Goal: Task Accomplishment & Management: Use online tool/utility

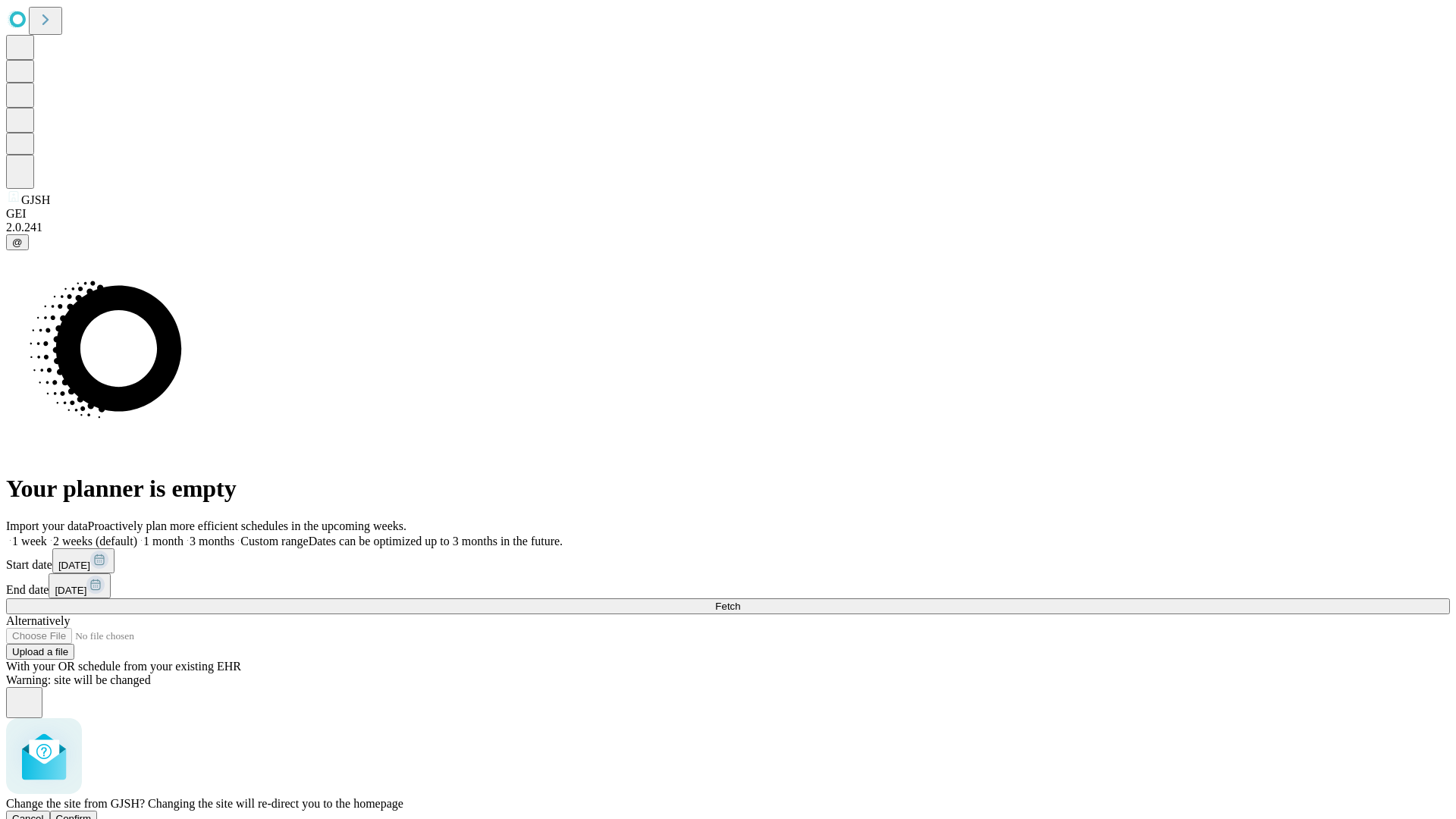
click at [92, 813] on span "Confirm" at bounding box center [74, 818] width 36 height 11
click at [47, 535] on label "1 week" at bounding box center [27, 541] width 41 height 13
click at [741, 601] on span "Fetch" at bounding box center [728, 606] width 25 height 11
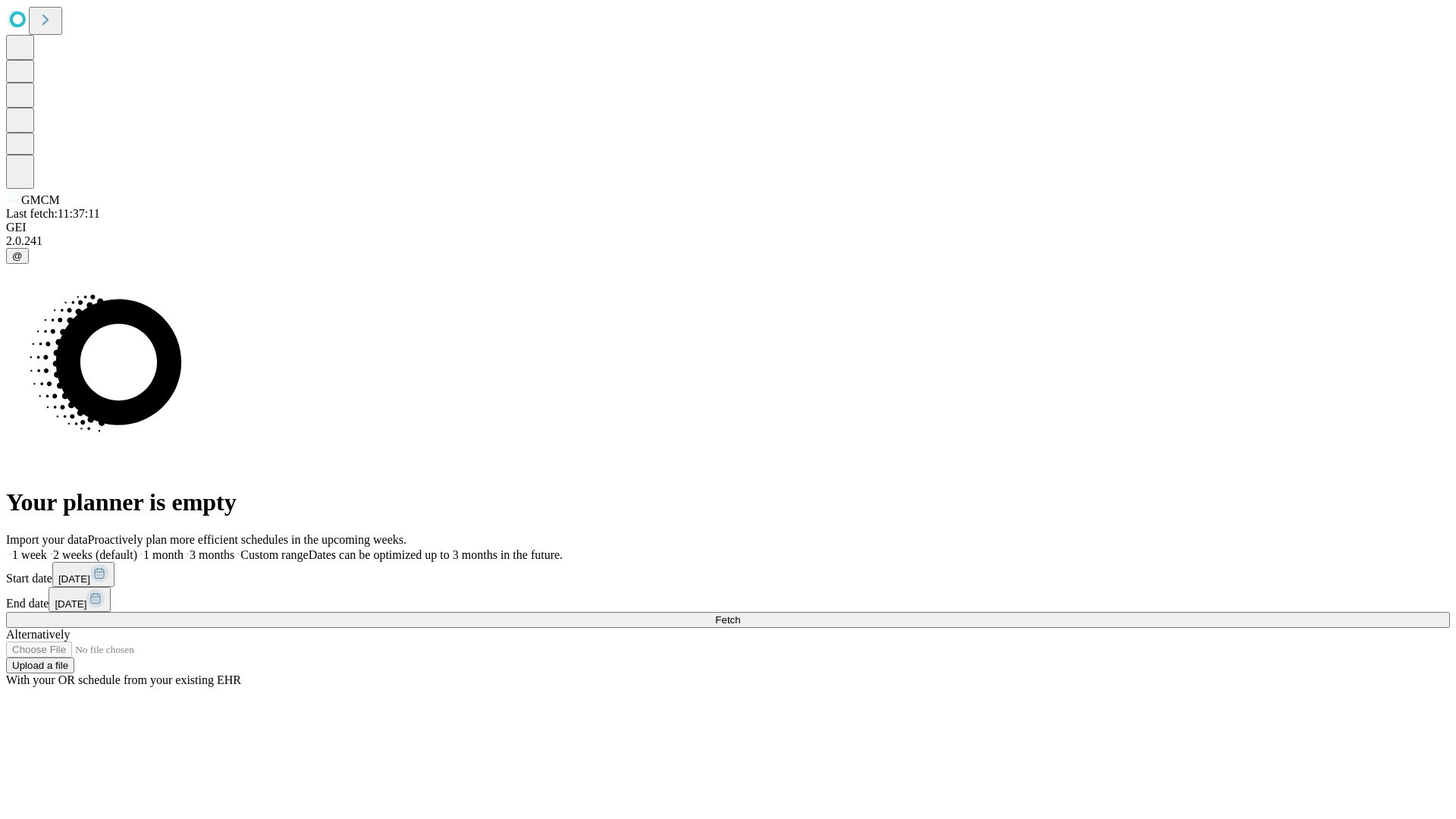
click at [47, 548] on label "1 week" at bounding box center [27, 554] width 41 height 13
click at [741, 614] on span "Fetch" at bounding box center [728, 620] width 25 height 11
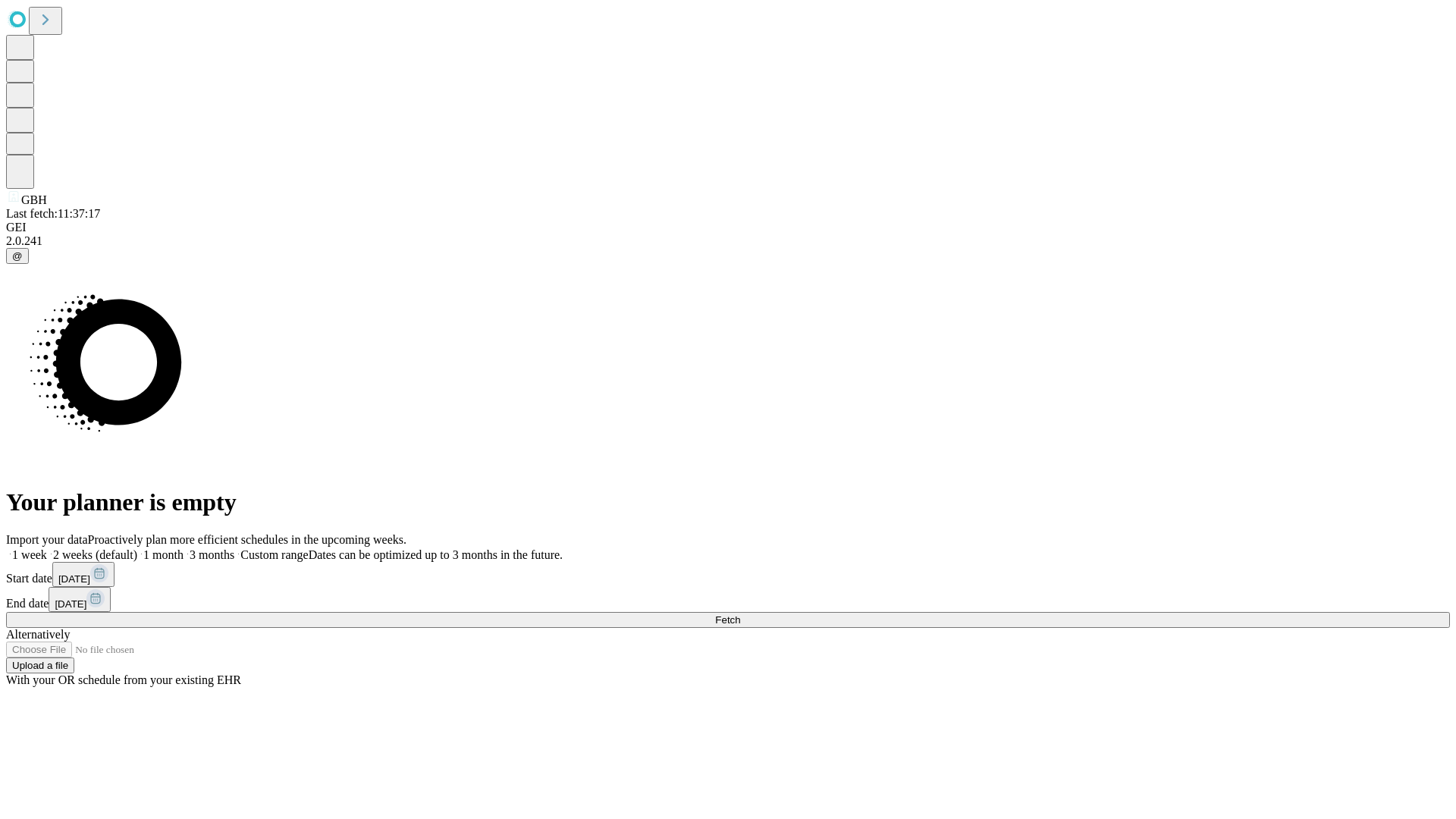
click at [741, 614] on span "Fetch" at bounding box center [728, 620] width 25 height 11
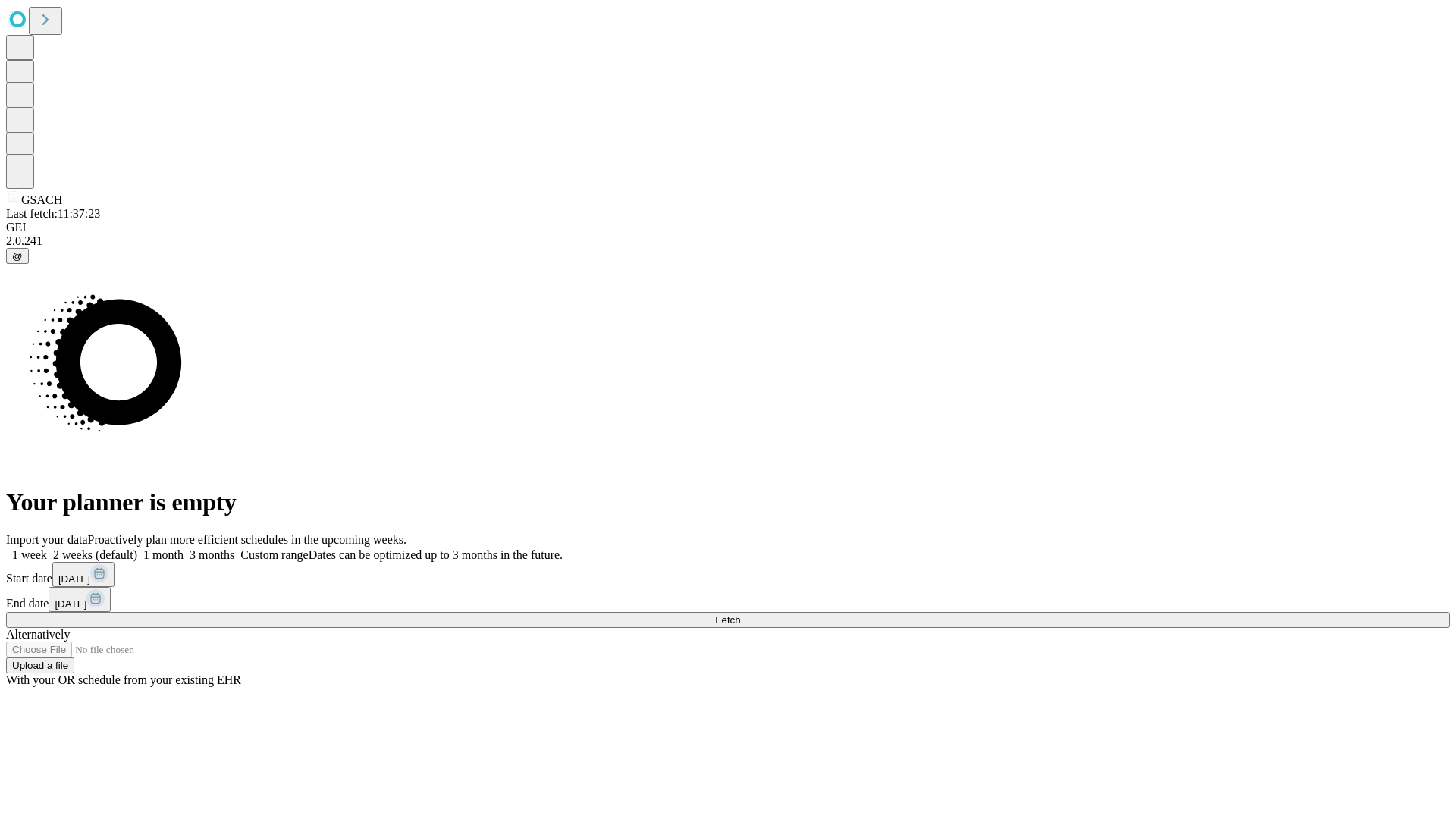
click at [741, 614] on span "Fetch" at bounding box center [728, 620] width 25 height 11
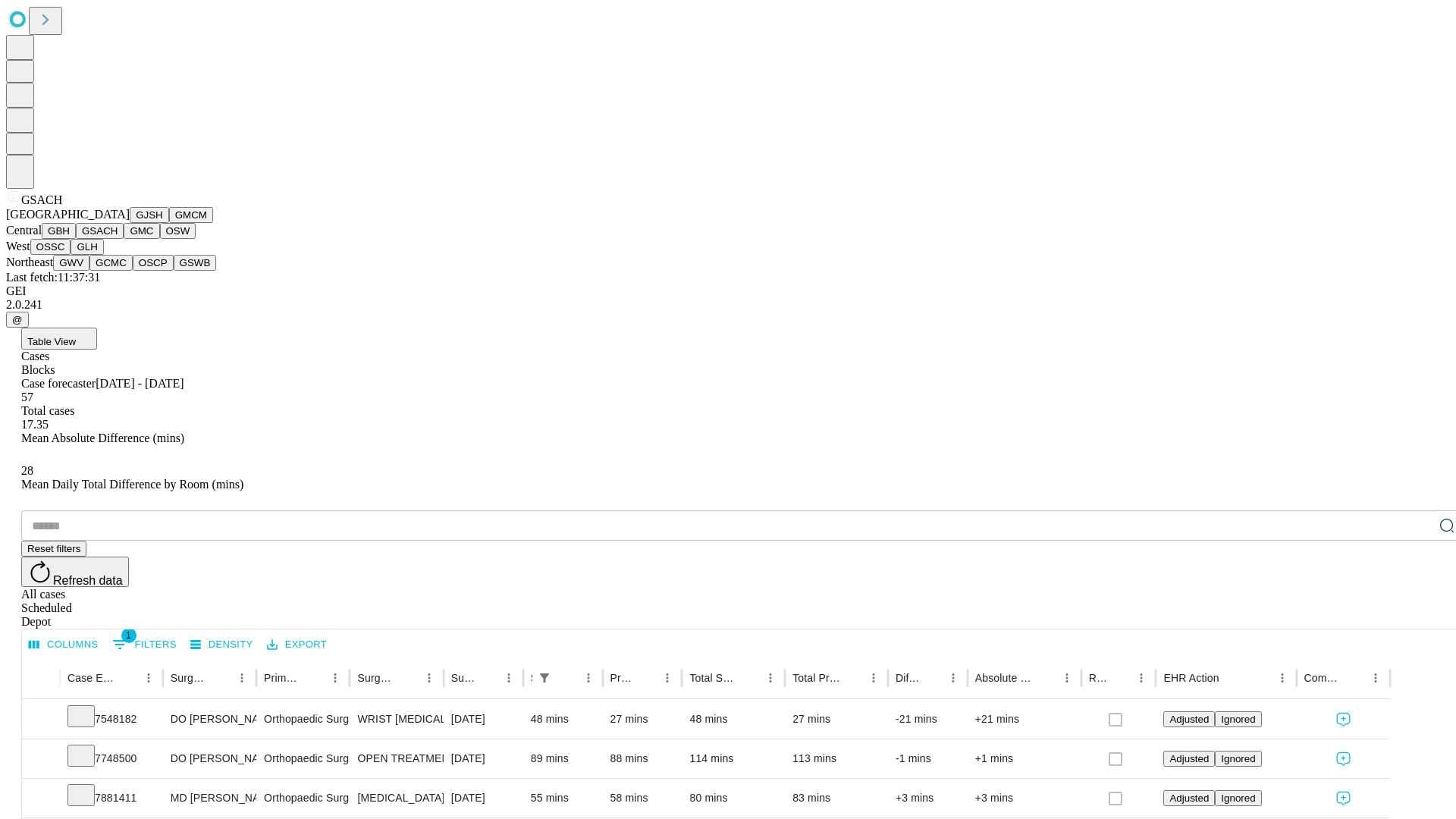
click at [123, 239] on button "GMC" at bounding box center [141, 231] width 36 height 16
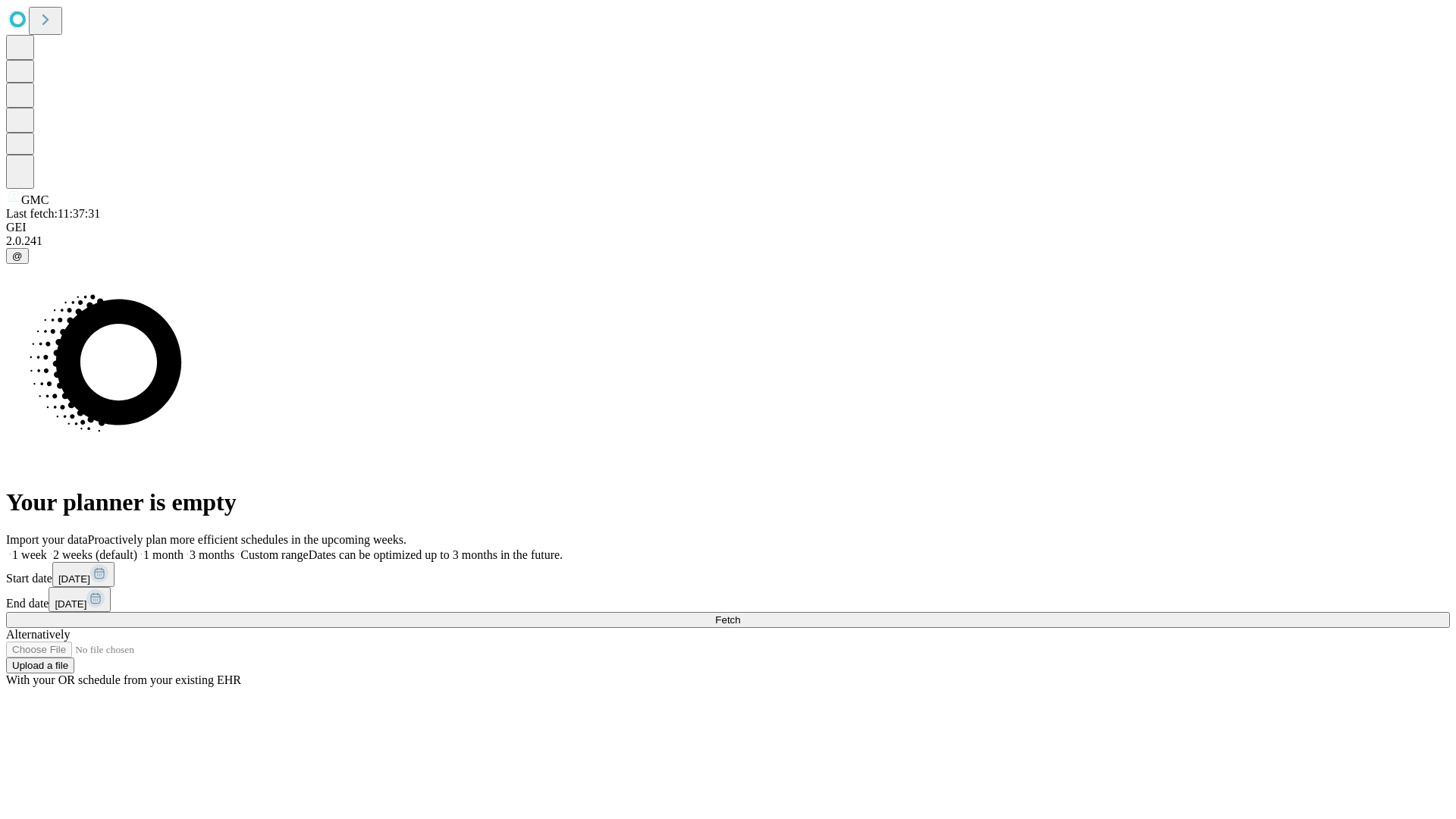
click at [47, 548] on label "1 week" at bounding box center [27, 554] width 41 height 13
click at [741, 614] on span "Fetch" at bounding box center [728, 620] width 25 height 11
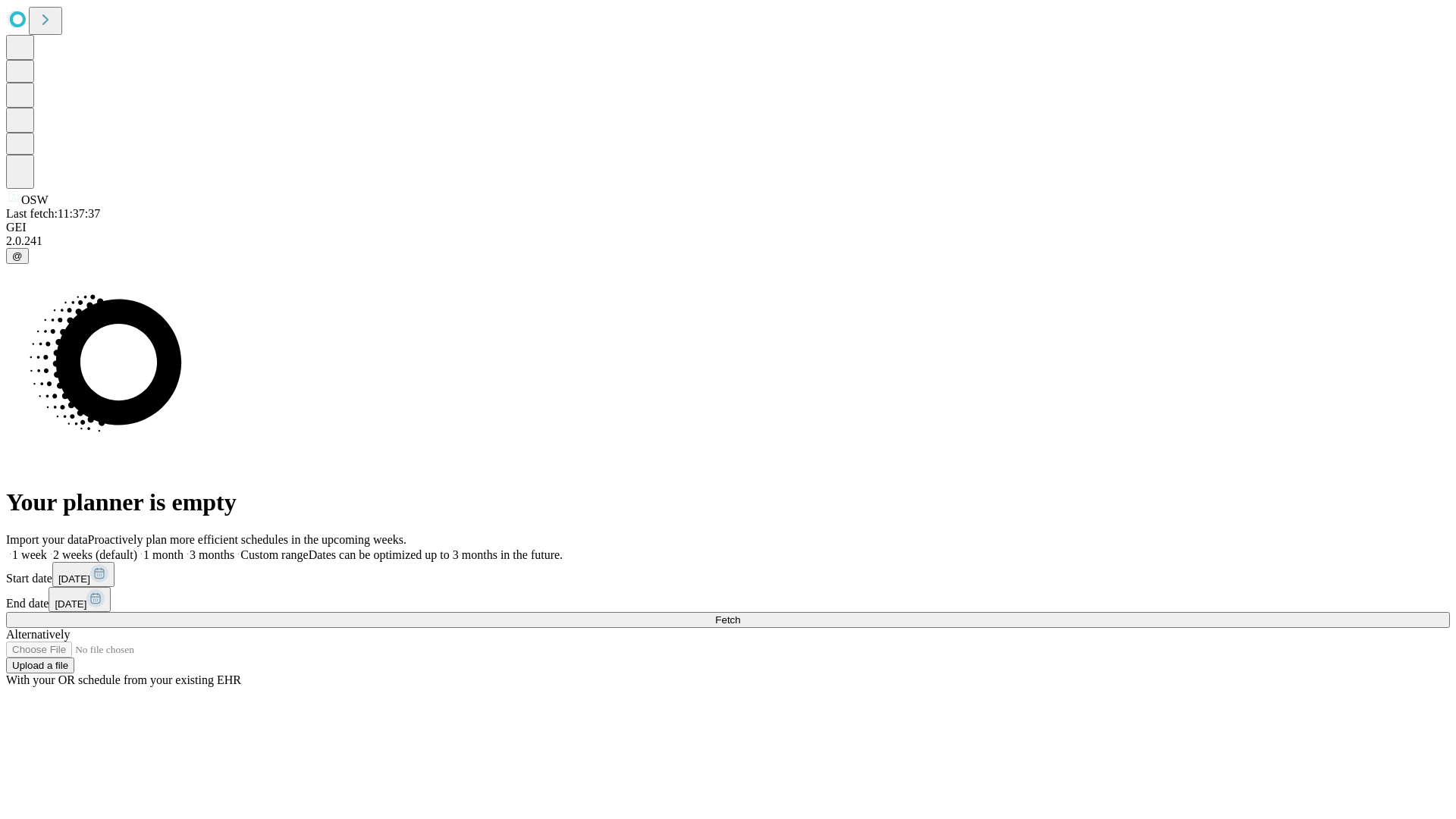
click at [47, 548] on label "1 week" at bounding box center [27, 554] width 41 height 13
click at [741, 614] on span "Fetch" at bounding box center [728, 620] width 25 height 11
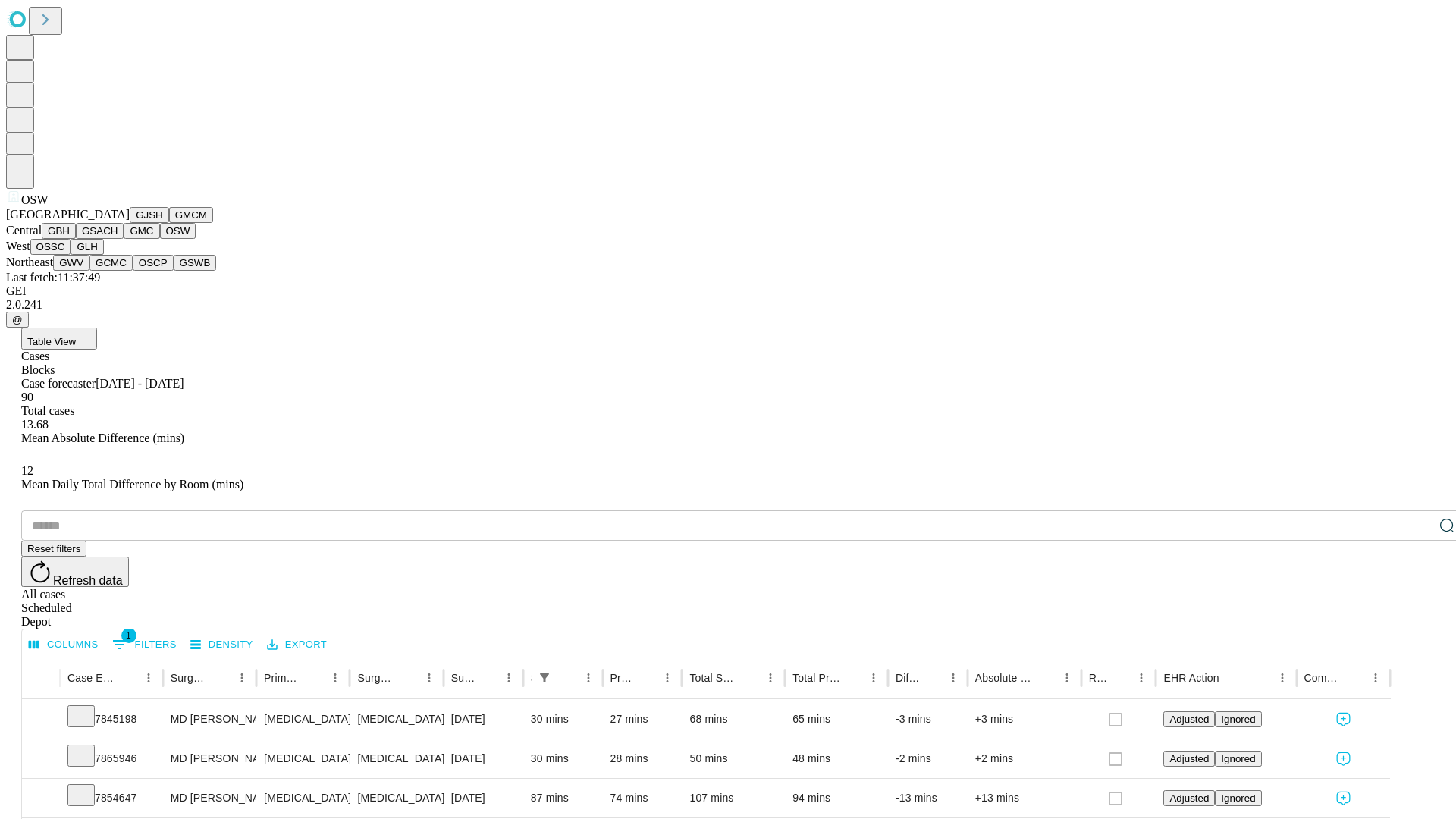
click at [72, 255] on button "OSSC" at bounding box center [51, 247] width 41 height 16
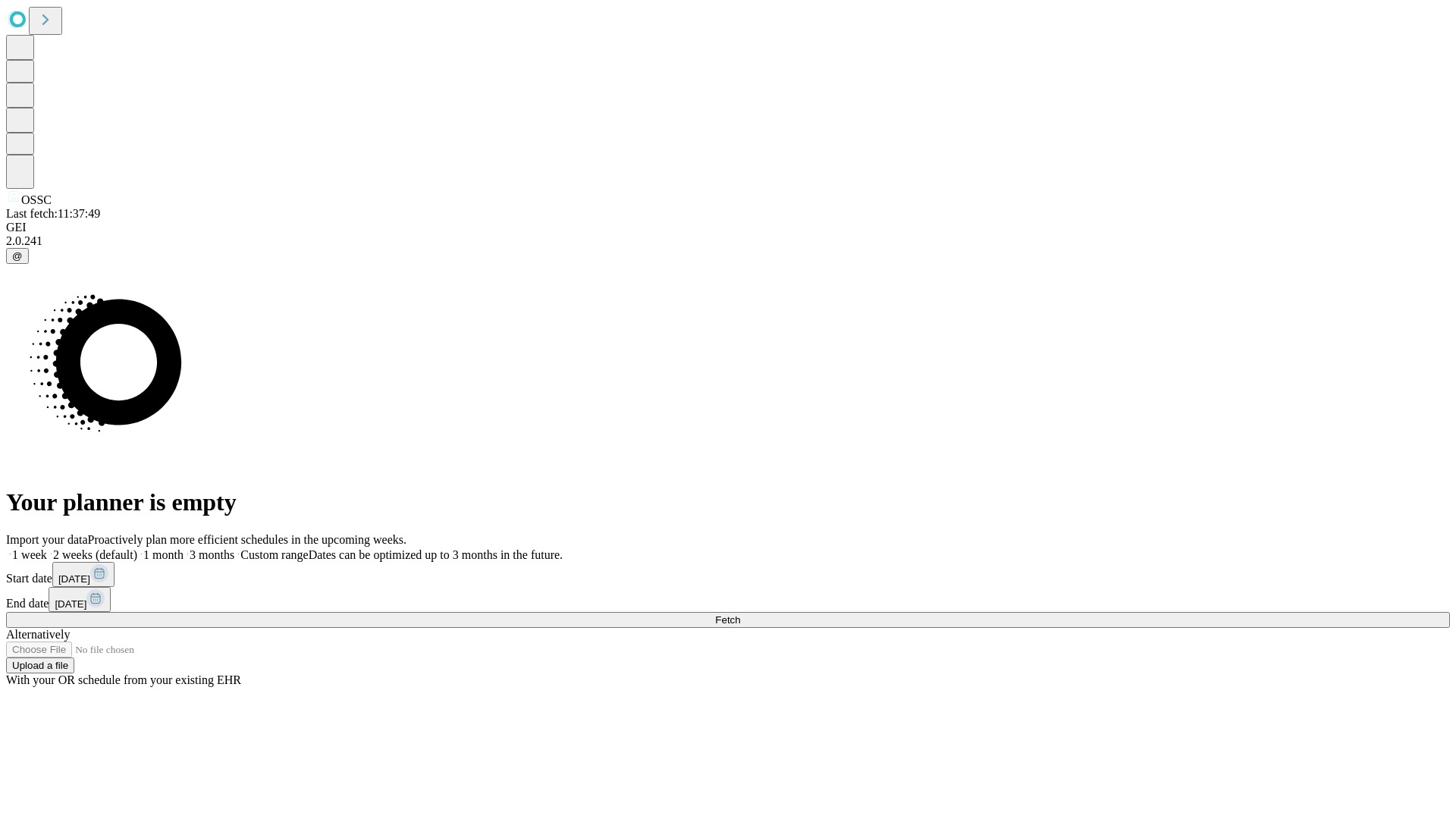
click at [47, 548] on label "1 week" at bounding box center [27, 554] width 41 height 13
click at [741, 614] on span "Fetch" at bounding box center [728, 620] width 25 height 11
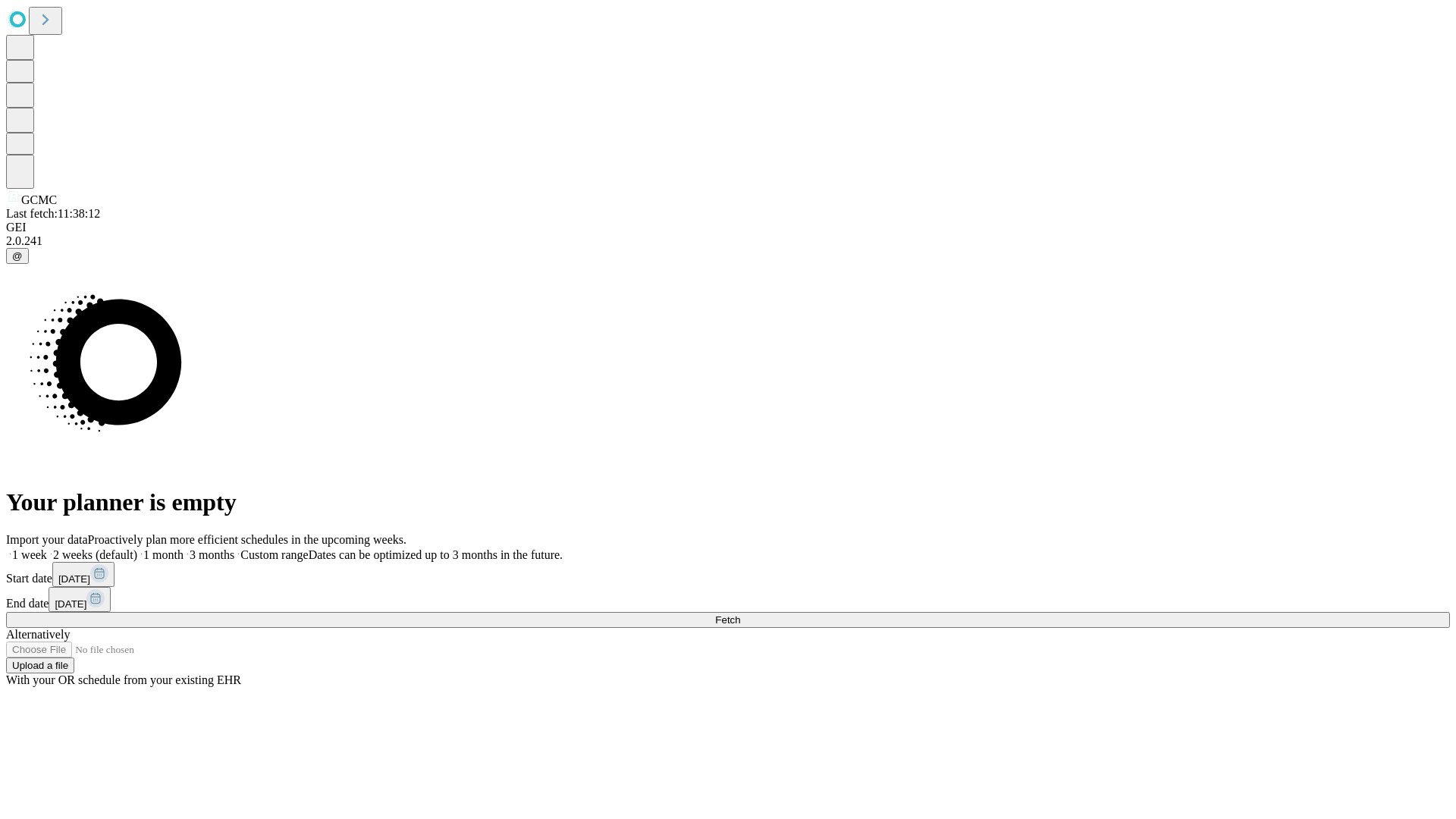
click at [47, 548] on label "1 week" at bounding box center [27, 554] width 41 height 13
click at [741, 614] on span "Fetch" at bounding box center [728, 620] width 25 height 11
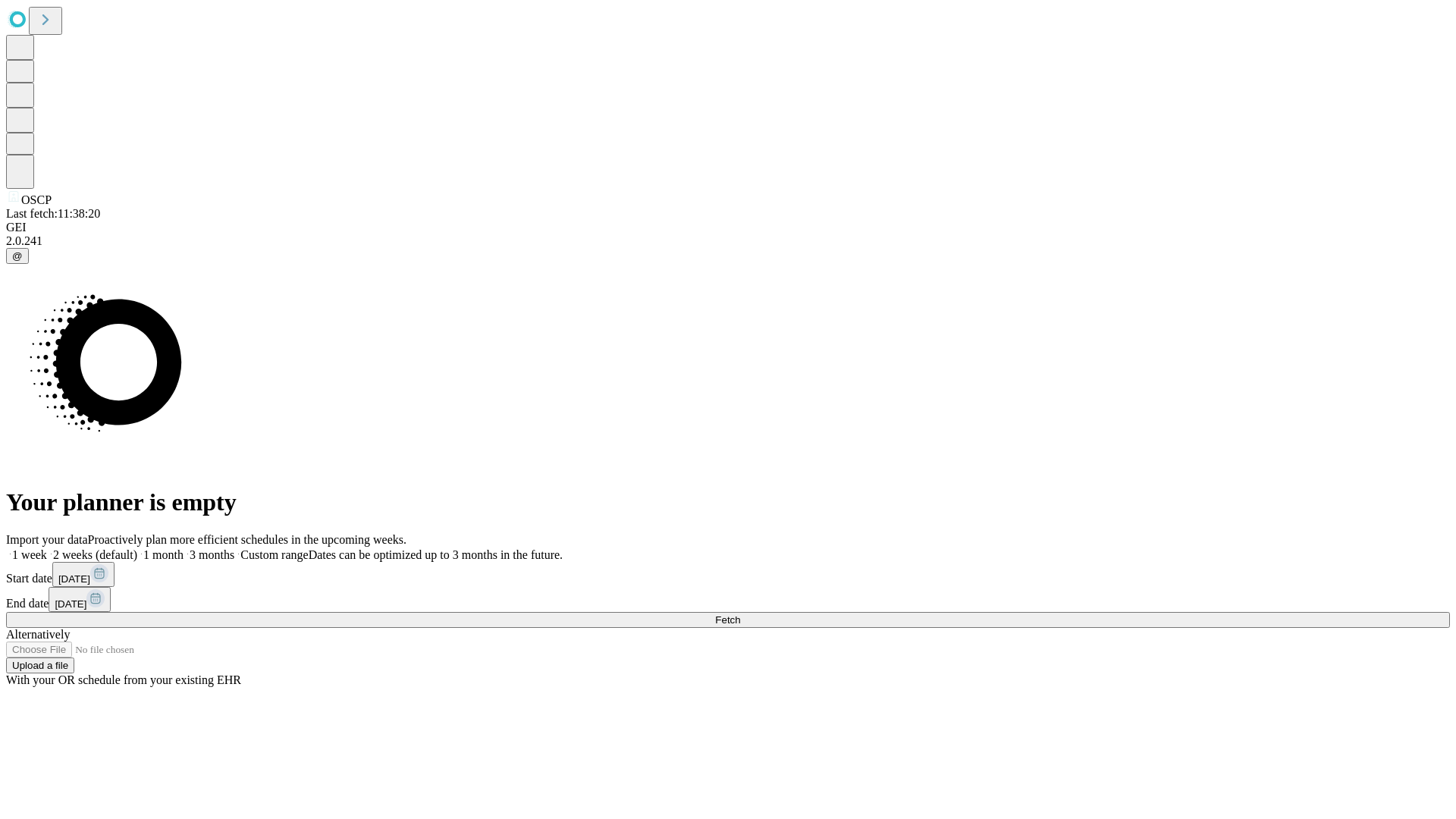
click at [47, 548] on label "1 week" at bounding box center [27, 554] width 41 height 13
click at [741, 614] on span "Fetch" at bounding box center [728, 620] width 25 height 11
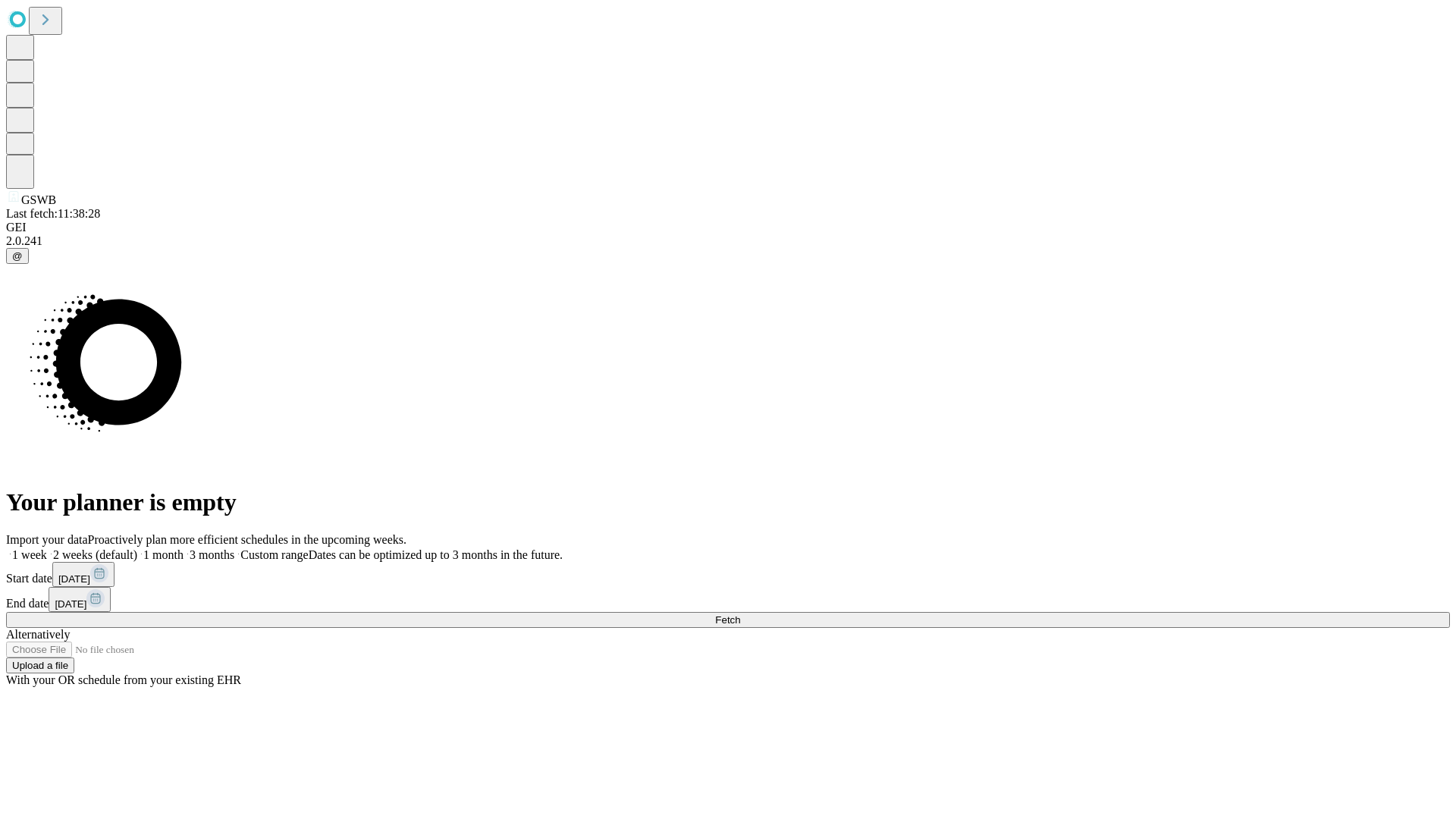
click at [47, 548] on label "1 week" at bounding box center [27, 554] width 41 height 13
click at [741, 614] on span "Fetch" at bounding box center [728, 620] width 25 height 11
